Goal: Navigation & Orientation: Find specific page/section

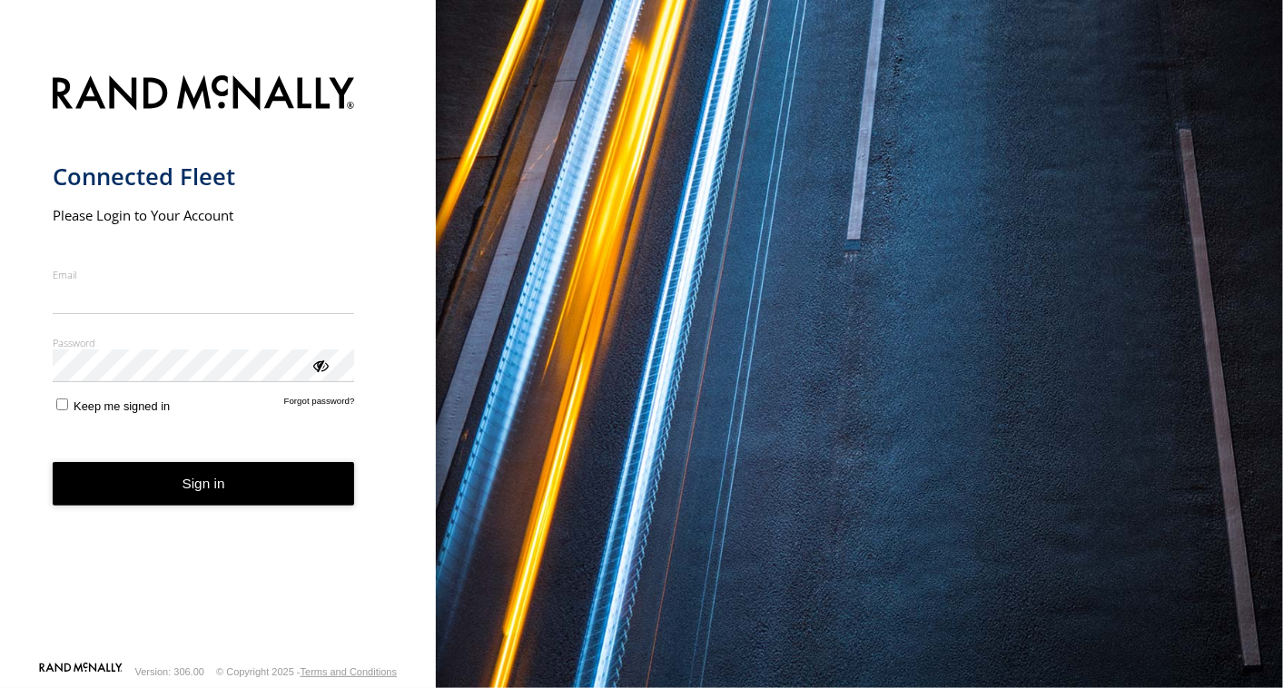
type input "**********"
click at [137, 513] on form "**********" at bounding box center [218, 362] width 331 height 596
click at [140, 495] on button "Sign in" at bounding box center [204, 484] width 302 height 44
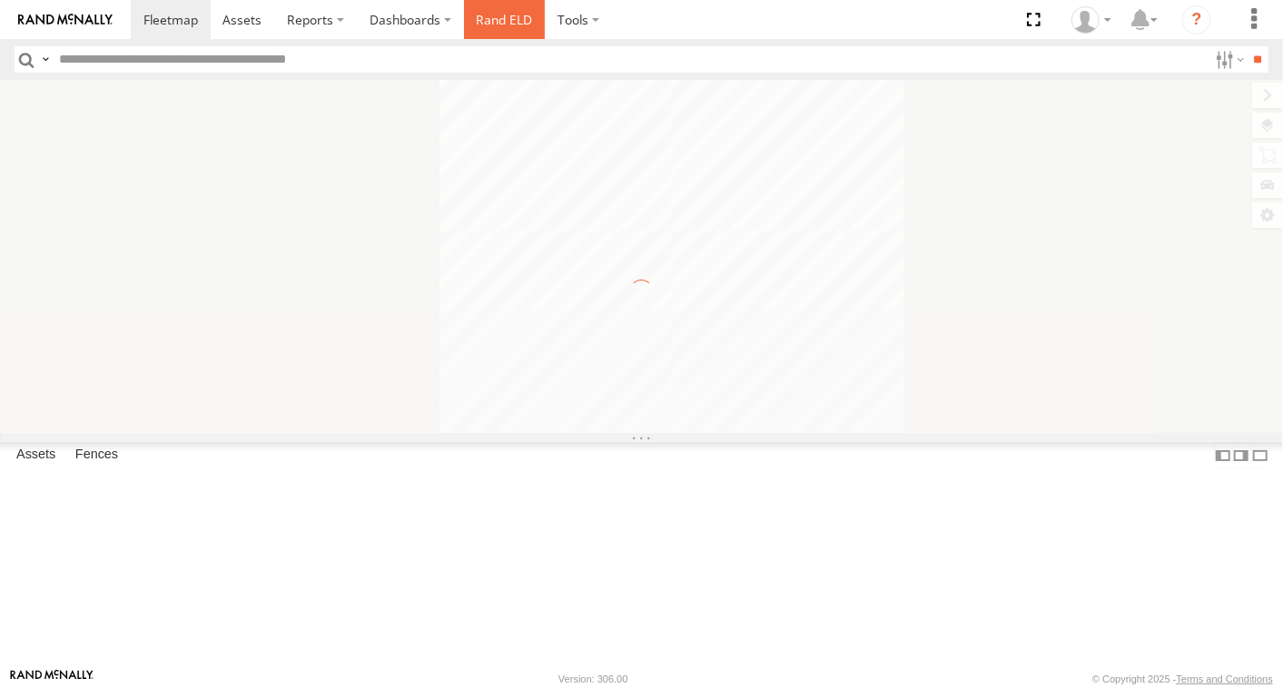
click at [513, 15] on link "Rand ELD" at bounding box center [505, 19] width 82 height 39
